Goal: Task Accomplishment & Management: Complete application form

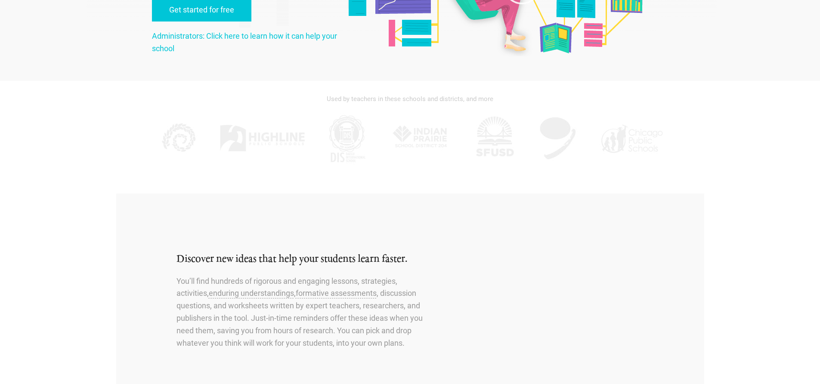
scroll to position [43, 0]
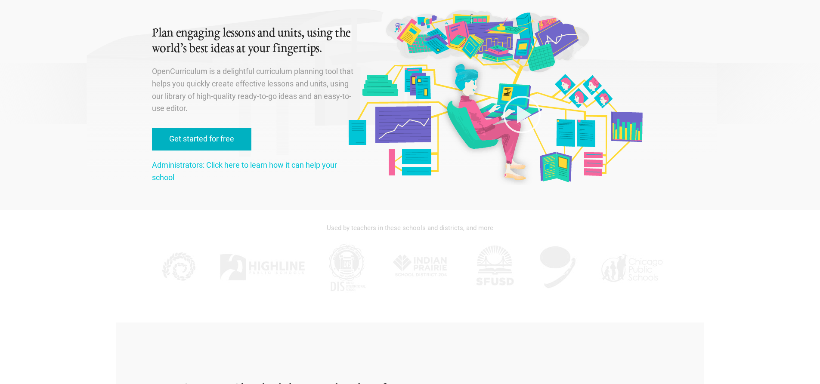
click at [227, 141] on link "Get started for free" at bounding box center [201, 139] width 99 height 23
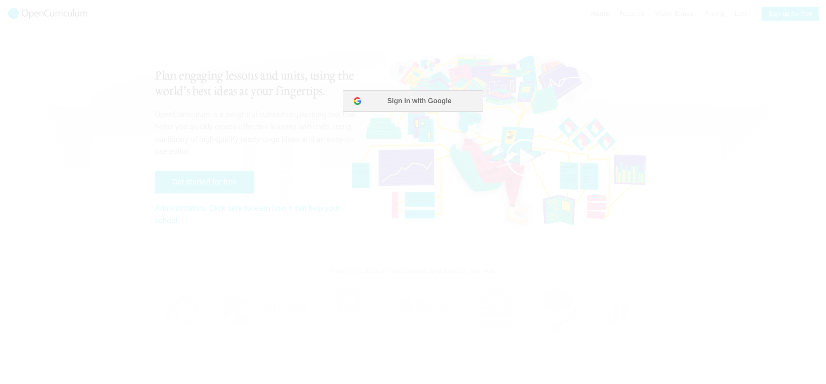
scroll to position [0, 0]
click at [418, 102] on button "Sign in with Google" at bounding box center [413, 101] width 140 height 22
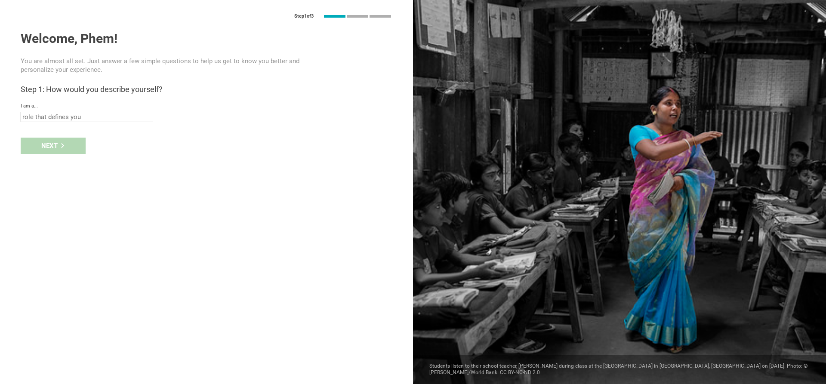
click at [85, 117] on input "text" at bounding box center [87, 117] width 133 height 10
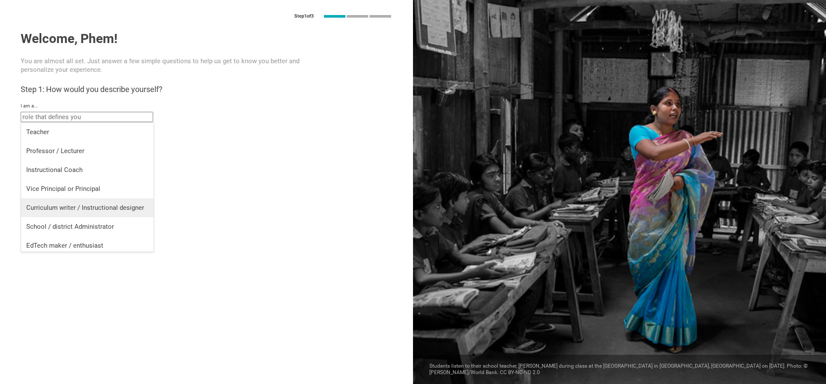
click at [121, 209] on div "Curriculum writer / Instructional designer" at bounding box center [87, 208] width 122 height 9
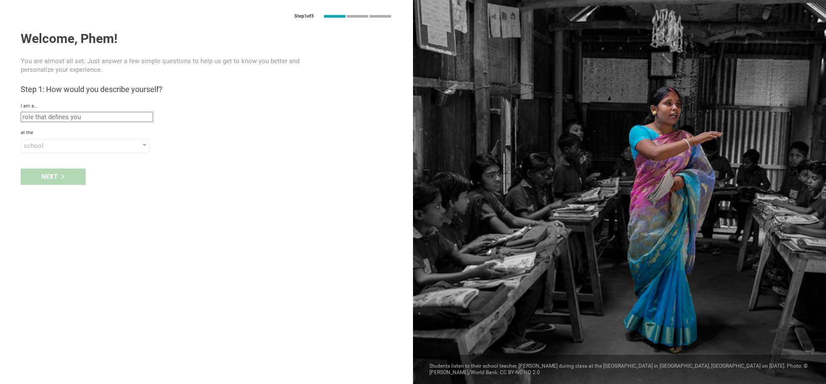
type input "Curriculum writer / Instructional designer"
click at [71, 147] on div "school" at bounding box center [73, 146] width 99 height 9
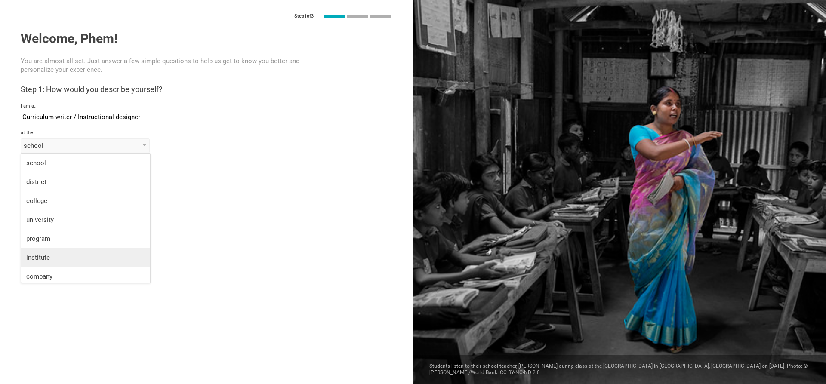
click at [72, 258] on div "institute" at bounding box center [85, 257] width 119 height 9
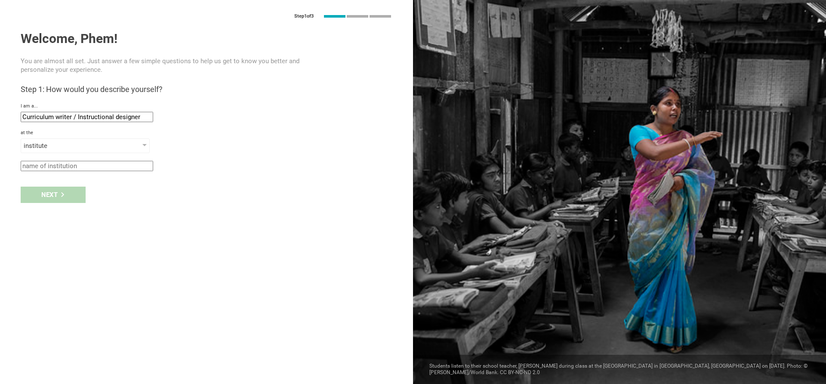
click at [89, 169] on input "text" at bounding box center [87, 166] width 133 height 10
click at [123, 169] on input "text" at bounding box center [87, 166] width 133 height 10
click at [126, 143] on div "institute" at bounding box center [85, 146] width 129 height 15
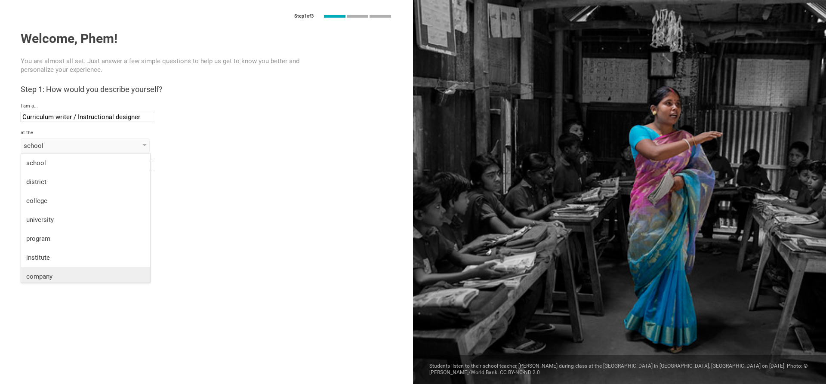
click at [65, 274] on div "company" at bounding box center [85, 276] width 119 height 9
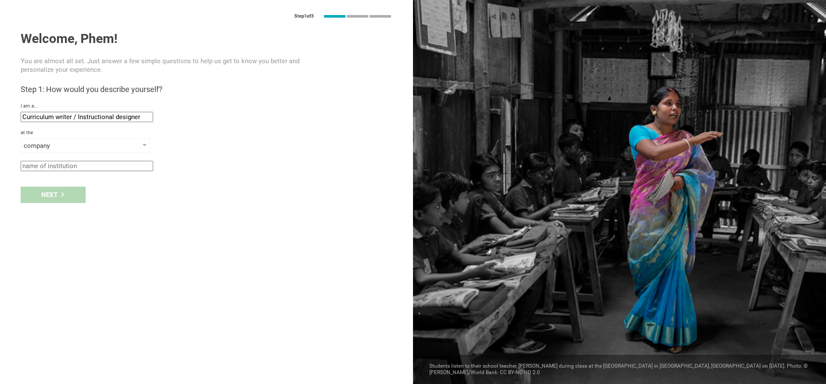
click at [55, 190] on div "Next" at bounding box center [206, 195] width 413 height 27
click at [69, 165] on input "text" at bounding box center [87, 166] width 133 height 10
type input "m"
type input "a"
type input "p"
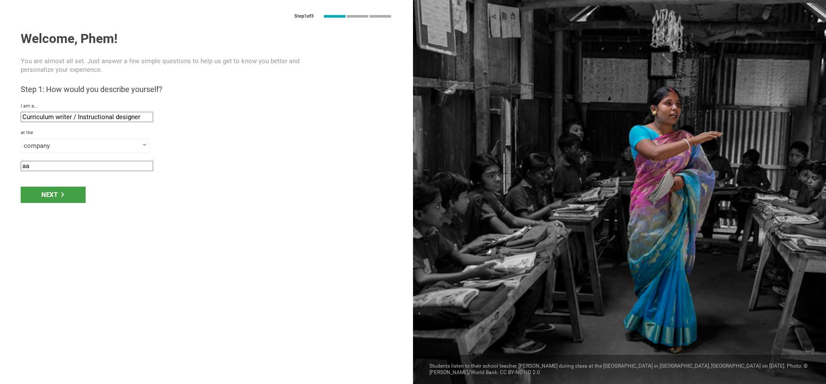
type input "a"
type input "Apsara Media Services"
click at [63, 195] on icon at bounding box center [62, 194] width 3 height 5
type input "[GEOGRAPHIC_DATA], [GEOGRAPHIC_DATA]"
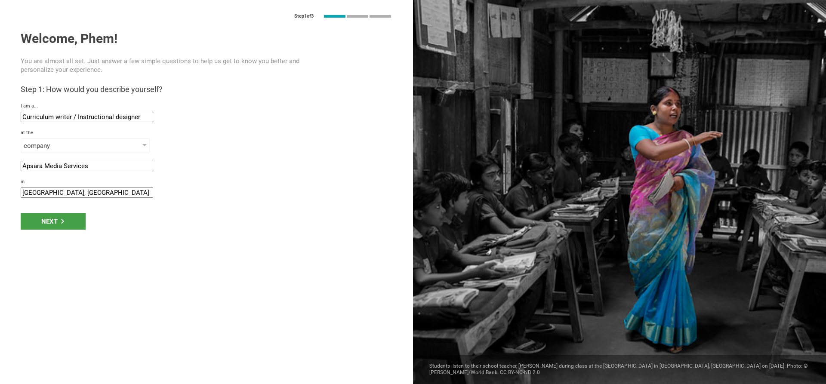
click at [59, 191] on input "[GEOGRAPHIC_DATA], [GEOGRAPHIC_DATA]" at bounding box center [87, 193] width 133 height 10
click at [112, 195] on input "[GEOGRAPHIC_DATA], [GEOGRAPHIC_DATA]" at bounding box center [87, 193] width 133 height 10
click at [65, 219] on div "Next" at bounding box center [53, 221] width 65 height 16
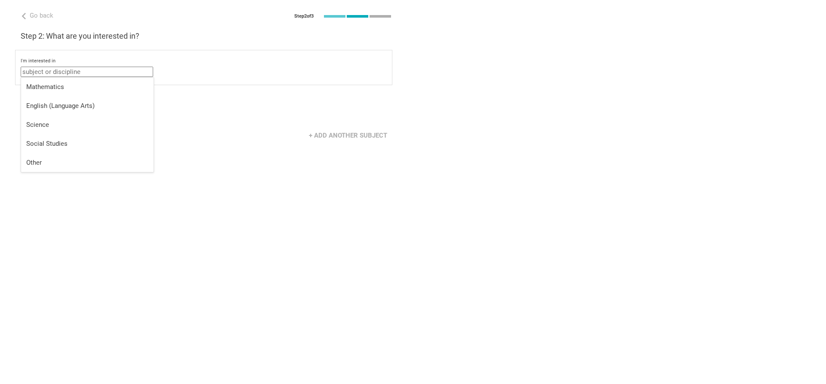
click at [80, 73] on input "text" at bounding box center [87, 72] width 133 height 10
click at [80, 166] on div "Other" at bounding box center [87, 162] width 122 height 9
type input "Other"
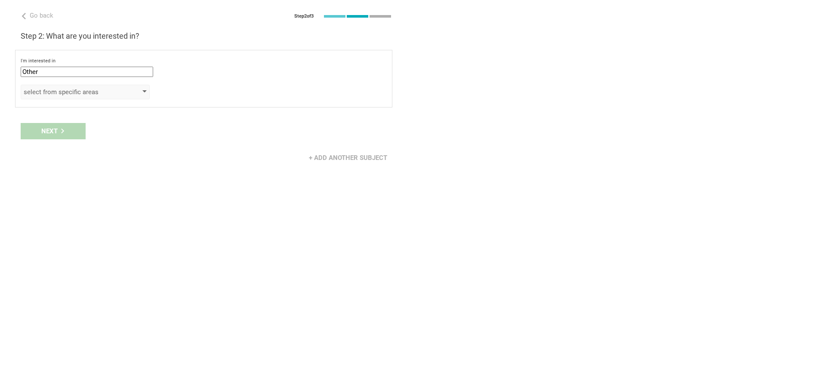
click at [105, 91] on div "select from specific areas" at bounding box center [73, 92] width 99 height 9
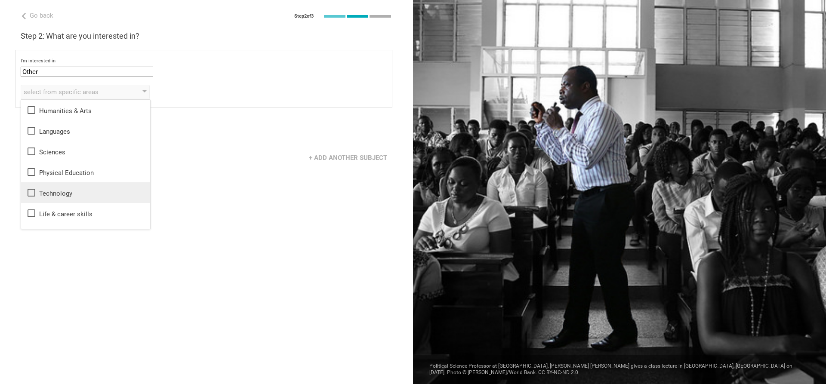
scroll to position [15, 0]
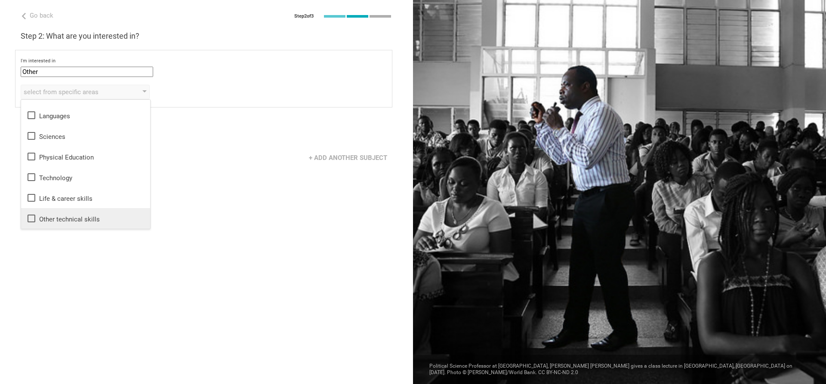
click at [83, 217] on div "Other technical skills" at bounding box center [85, 218] width 119 height 10
click at [247, 188] on div "Go back Step 2 of 3 Welcome, Phem! You are almost all set. Just answer a few si…" at bounding box center [206, 192] width 413 height 384
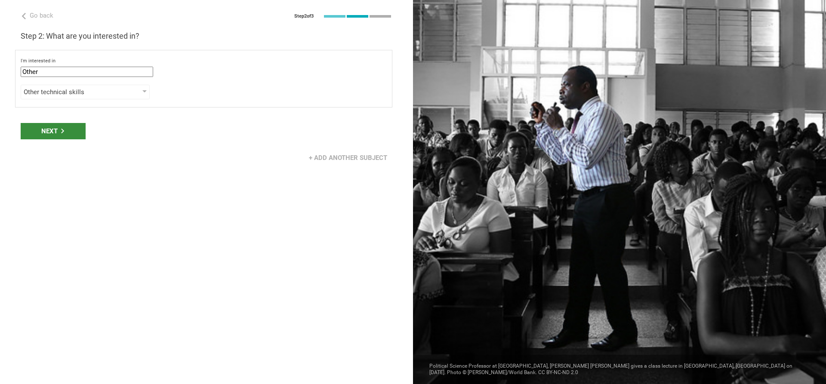
click at [73, 131] on div "Next" at bounding box center [53, 131] width 65 height 16
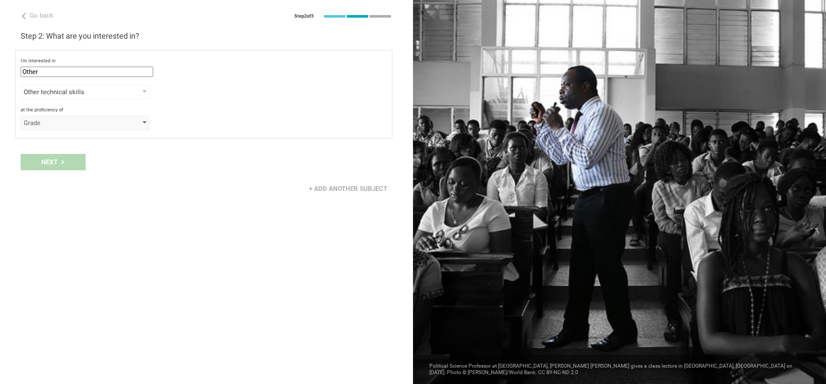
click at [92, 124] on div "Grade" at bounding box center [73, 123] width 99 height 9
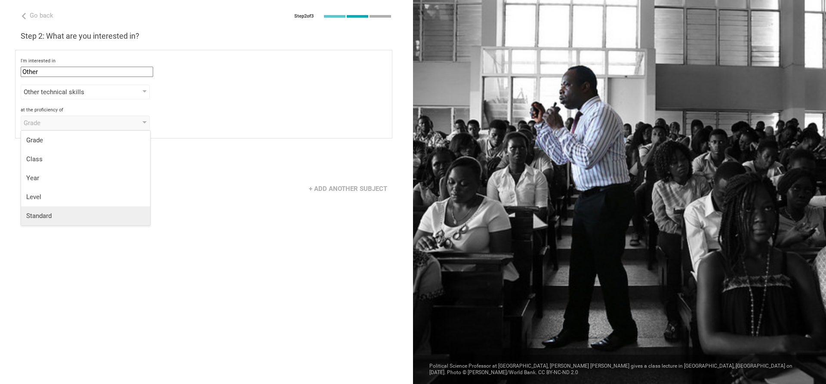
click at [109, 215] on div "Standard" at bounding box center [85, 216] width 119 height 9
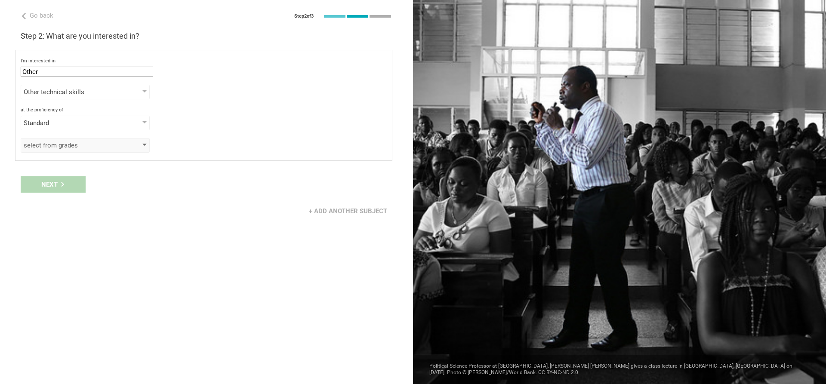
click at [105, 148] on div "select from grades" at bounding box center [73, 145] width 99 height 9
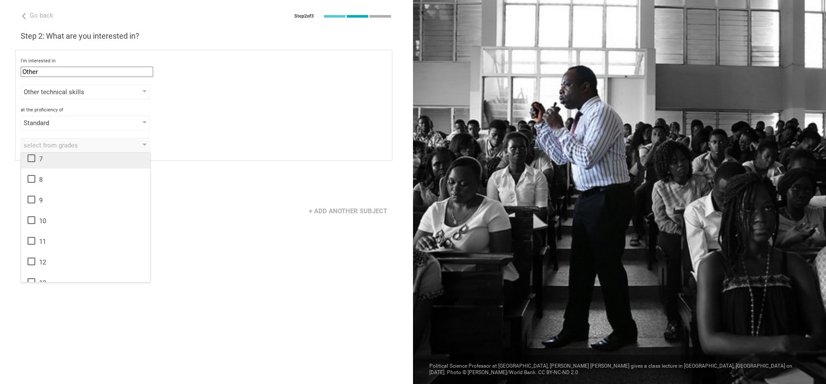
scroll to position [0, 0]
drag, startPoint x: 29, startPoint y: 158, endPoint x: 49, endPoint y: 165, distance: 21.0
click at [29, 158] on icon at bounding box center [31, 163] width 10 height 10
click at [279, 257] on div "Go back Step 2 of 3 Welcome, Phem! You are almost all set. Just answer a few si…" at bounding box center [206, 192] width 413 height 384
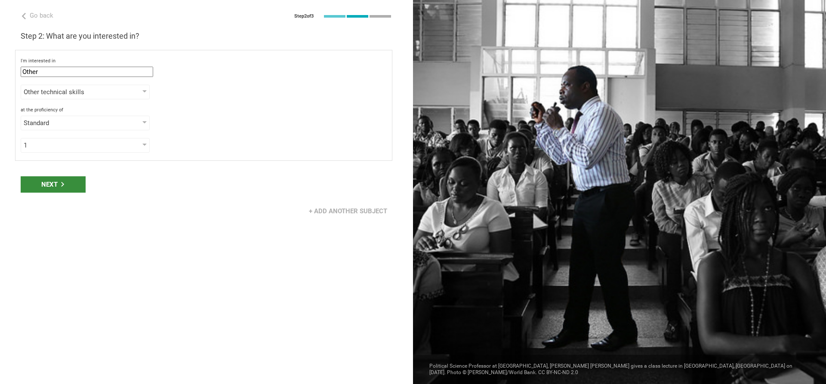
click at [50, 188] on div "Next" at bounding box center [53, 184] width 65 height 16
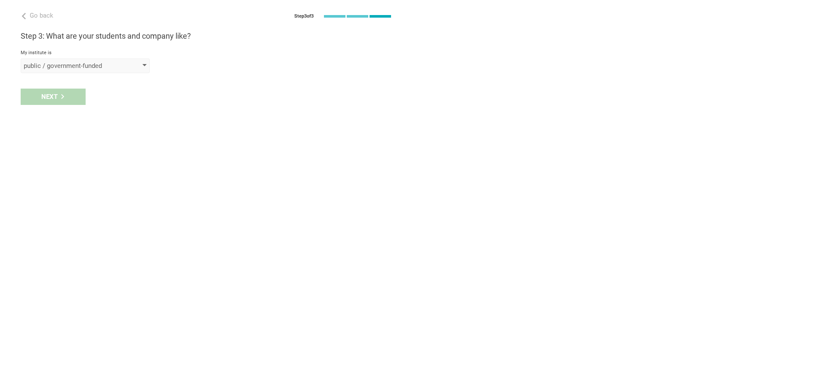
click at [145, 61] on div "public / government-funded" at bounding box center [85, 66] width 129 height 15
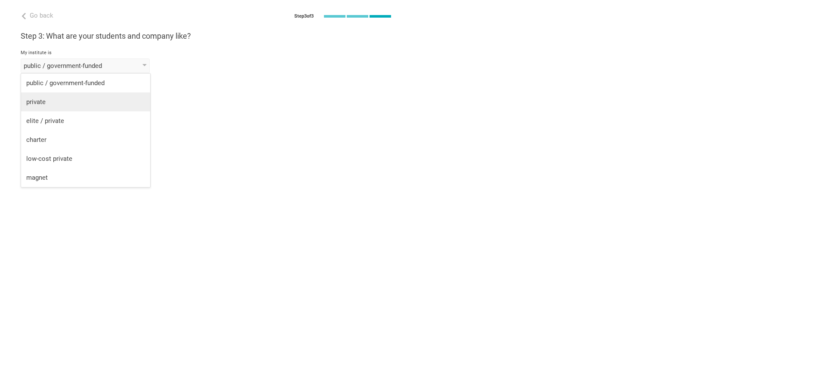
click at [82, 102] on div "private" at bounding box center [85, 102] width 119 height 9
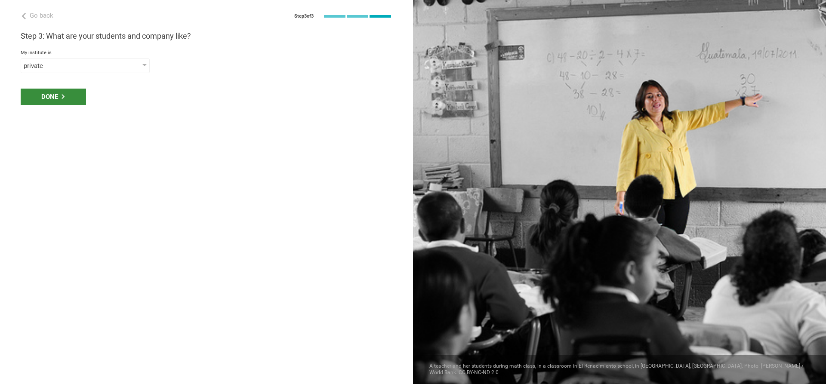
click at [71, 95] on div "Done" at bounding box center [53, 97] width 65 height 16
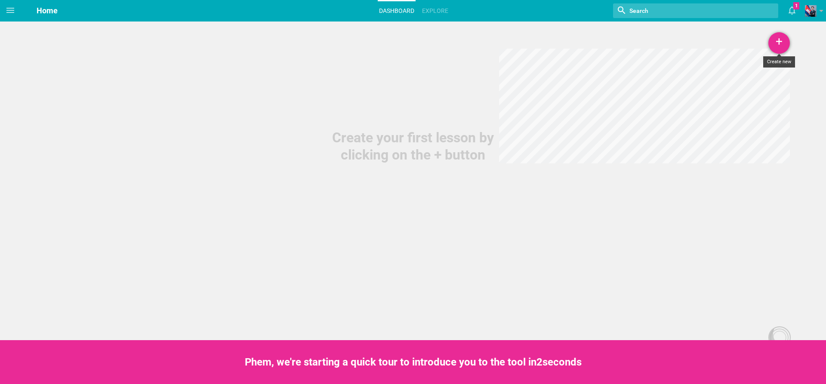
click at [780, 44] on div "+" at bounding box center [780, 43] width 22 height 22
click at [765, 63] on link "Lesson" at bounding box center [757, 66] width 65 height 19
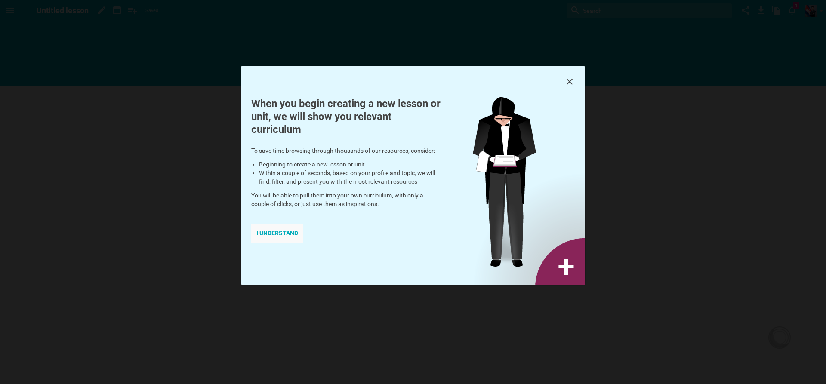
click at [284, 232] on div "I understand" at bounding box center [277, 233] width 52 height 19
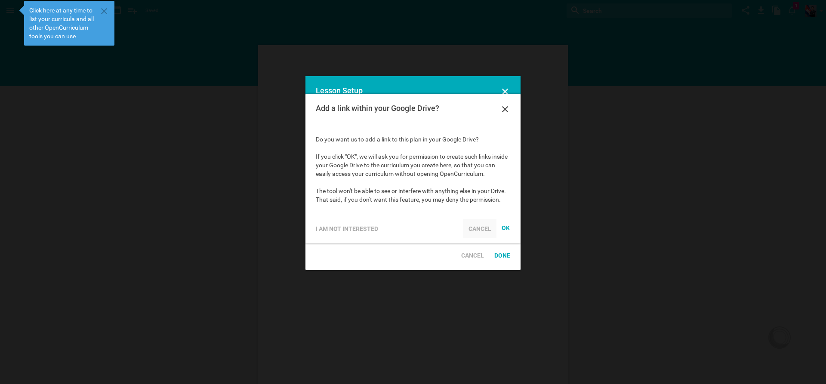
click at [484, 228] on div "Cancel" at bounding box center [479, 228] width 33 height 19
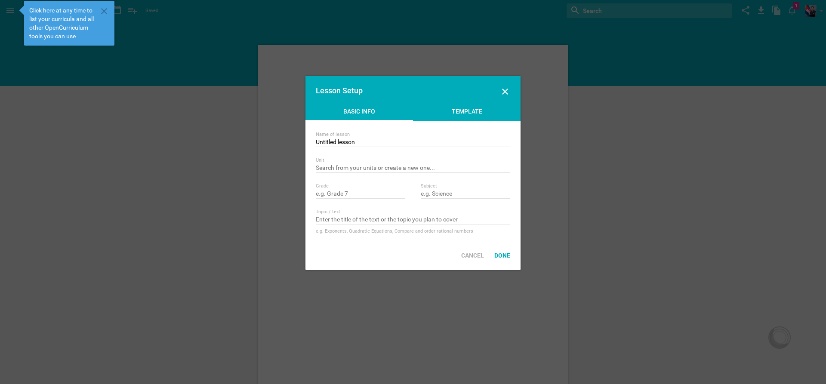
click at [463, 116] on div "Template" at bounding box center [467, 113] width 108 height 13
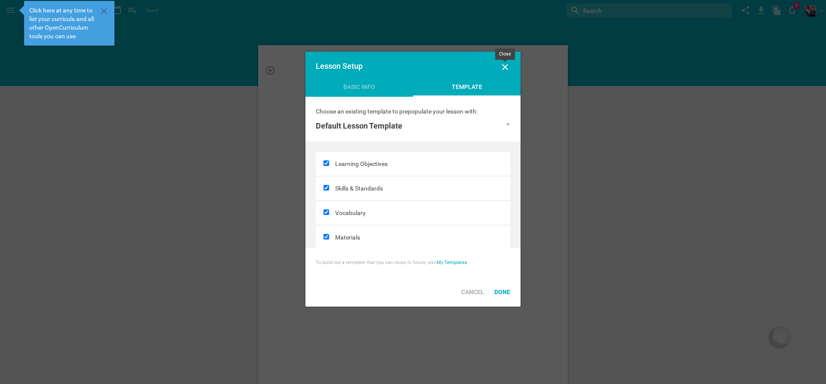
click at [504, 66] on icon at bounding box center [505, 67] width 6 height 6
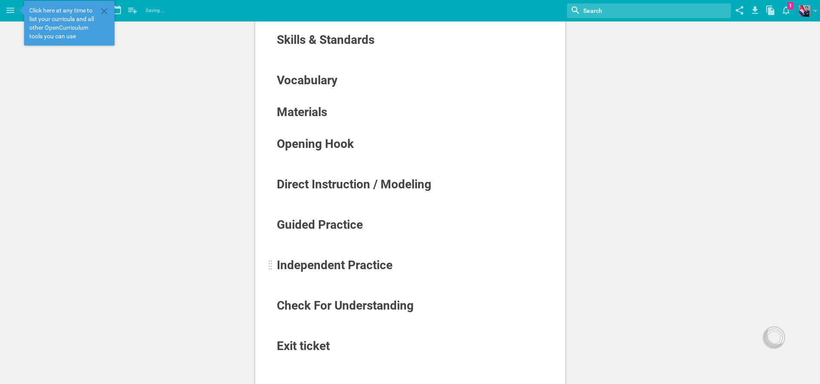
scroll to position [172, 0]
